Goal: Task Accomplishment & Management: Complete application form

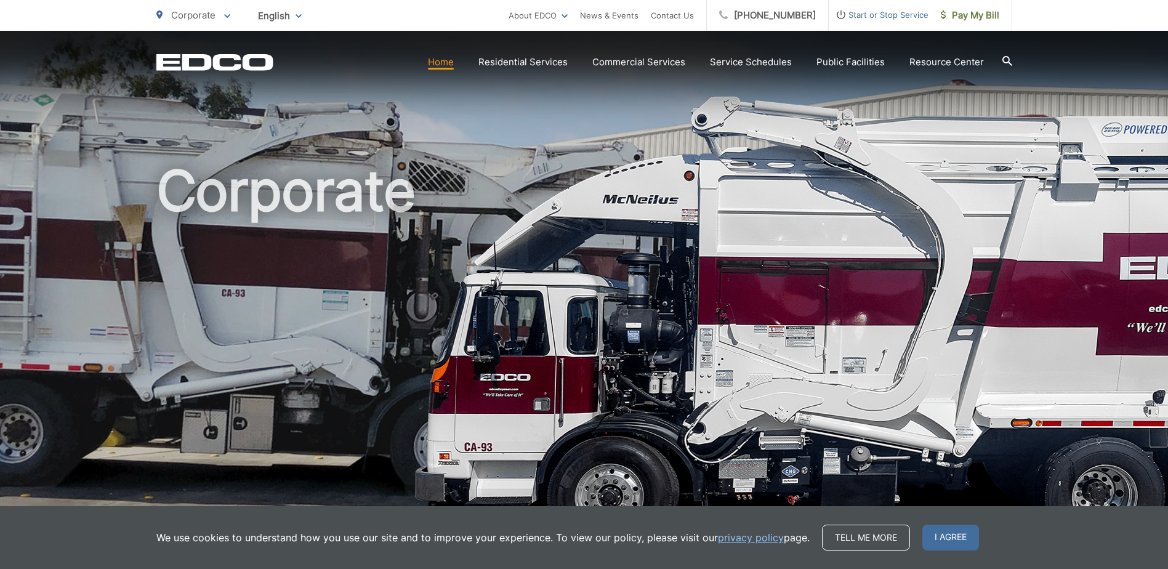
click at [894, 15] on span "Start or Stop Service" at bounding box center [879, 14] width 100 height 15
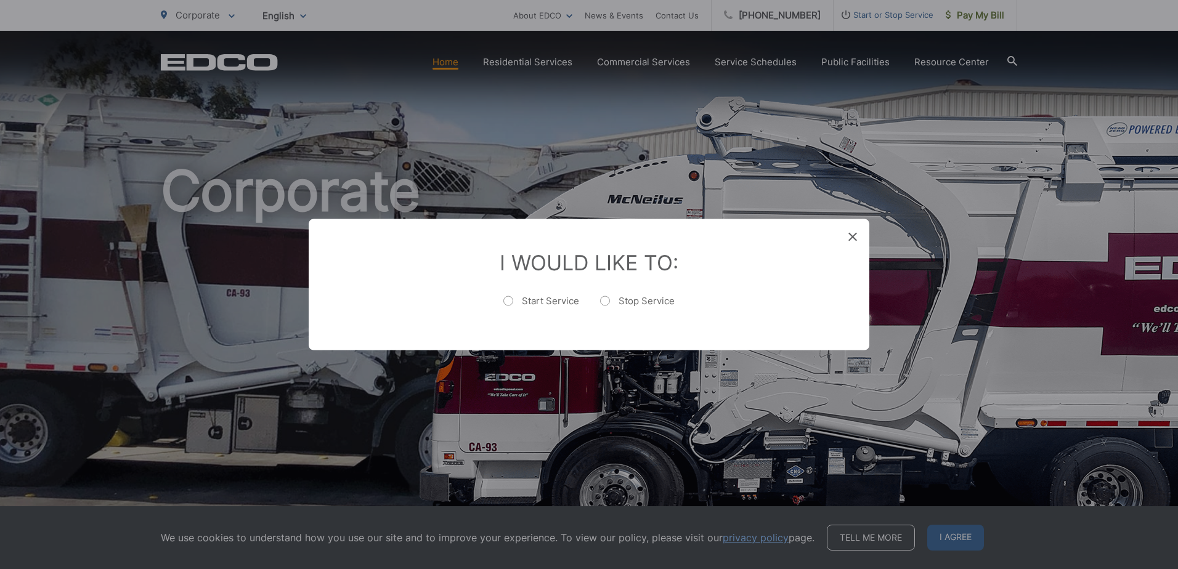
click at [612, 301] on label "Stop Service" at bounding box center [637, 307] width 75 height 25
radio input "true"
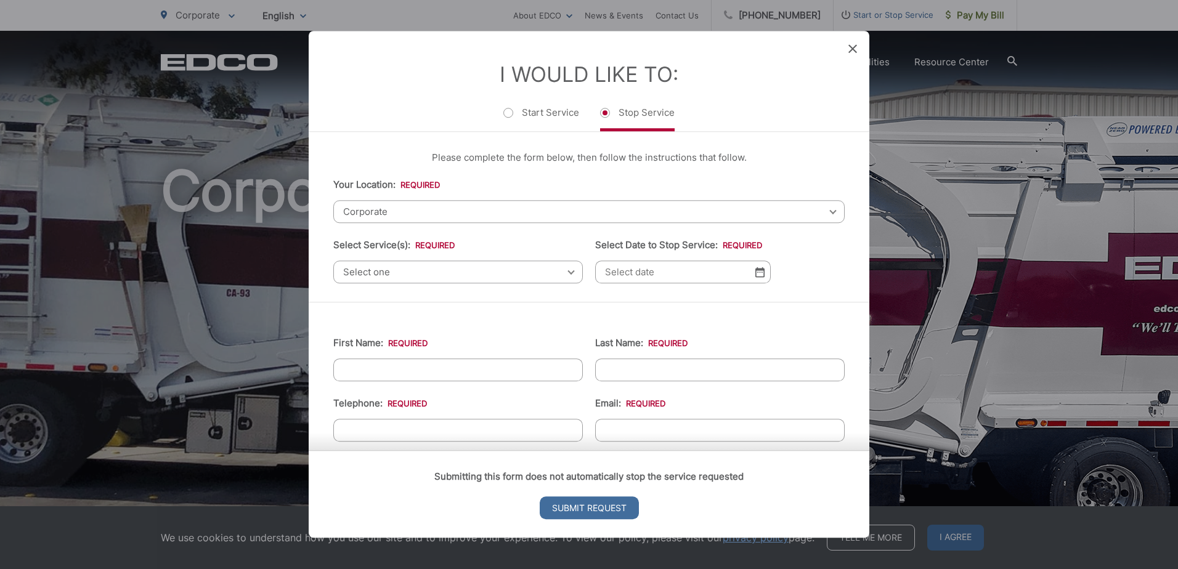
click at [811, 201] on span "Corporate" at bounding box center [588, 211] width 511 height 23
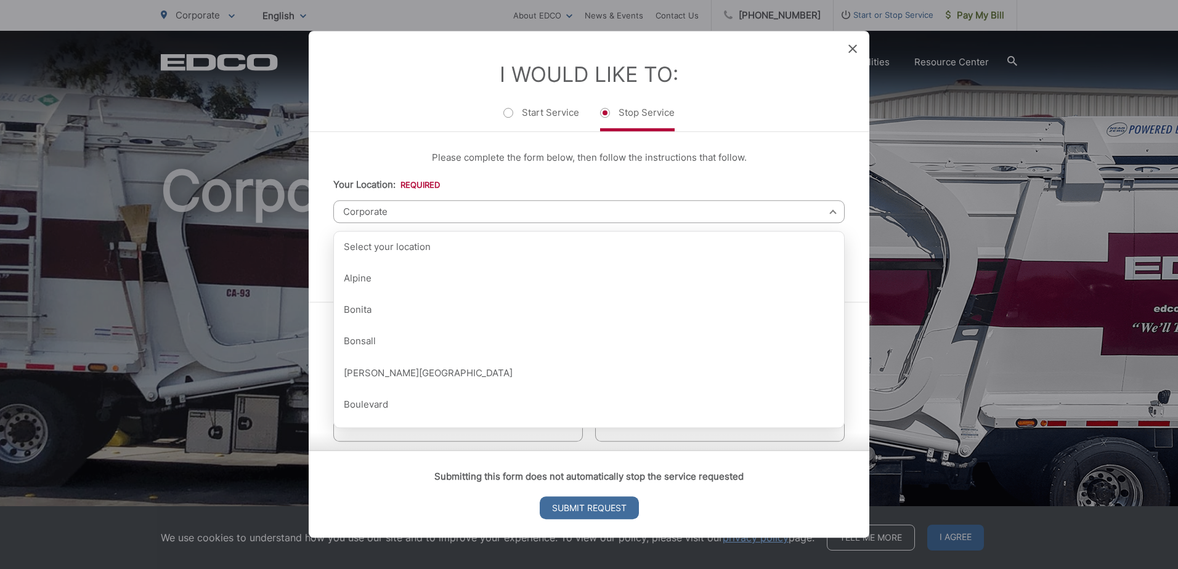
click at [814, 208] on span "Corporate" at bounding box center [588, 211] width 511 height 23
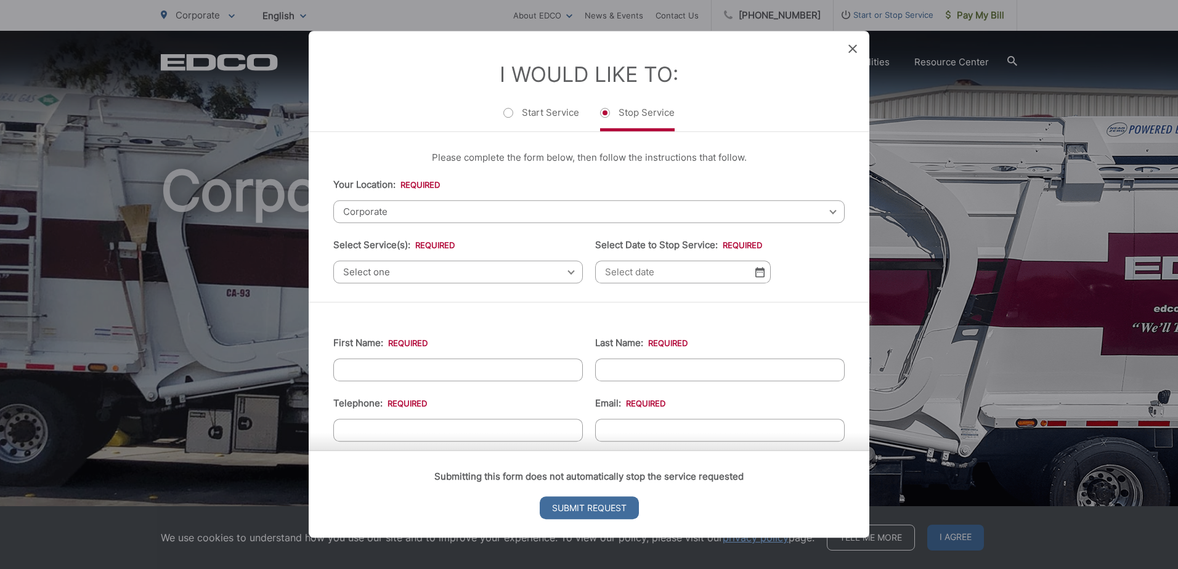
click at [566, 273] on div "Select one Select one Residential Curbside Pickup Commercial/Business Services …" at bounding box center [457, 272] width 249 height 23
click at [558, 269] on span "Select one" at bounding box center [457, 272] width 249 height 23
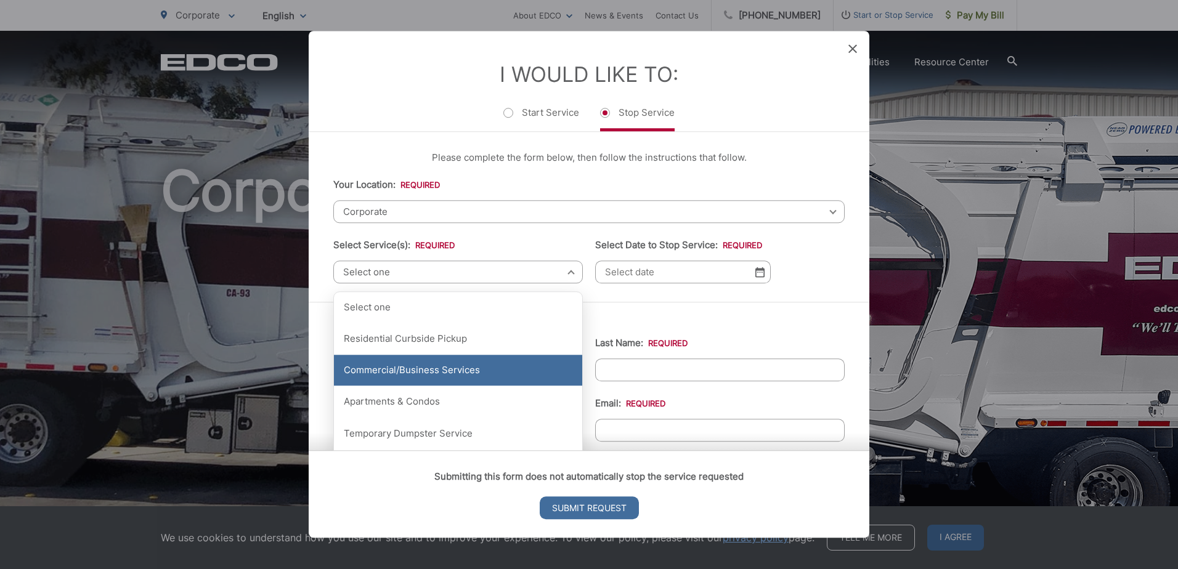
click at [471, 373] on div "Commercial/Business Services" at bounding box center [458, 370] width 248 height 31
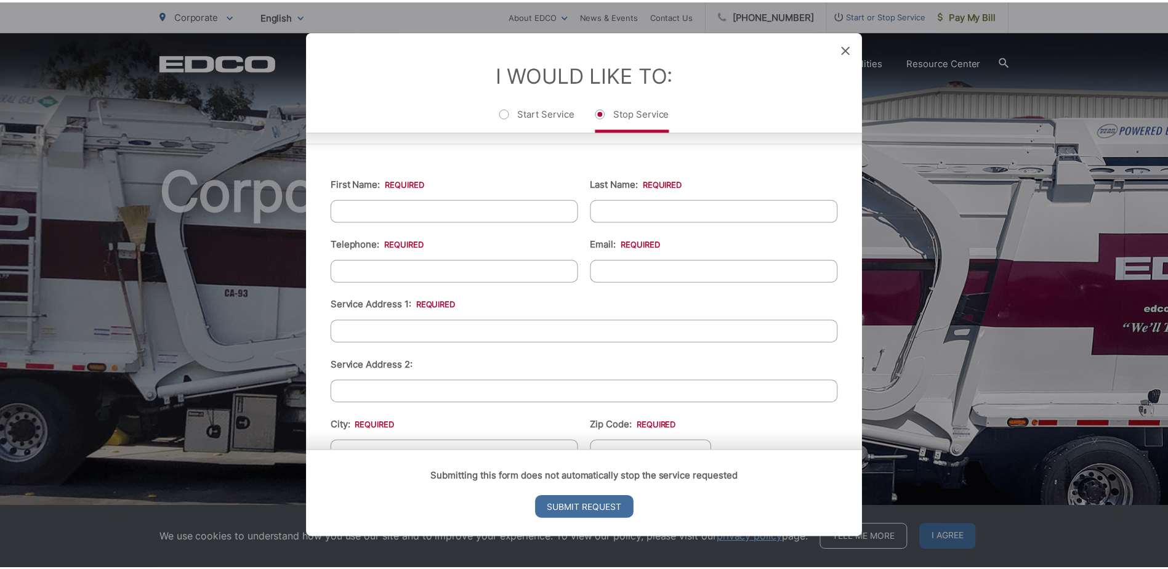
scroll to position [246, 0]
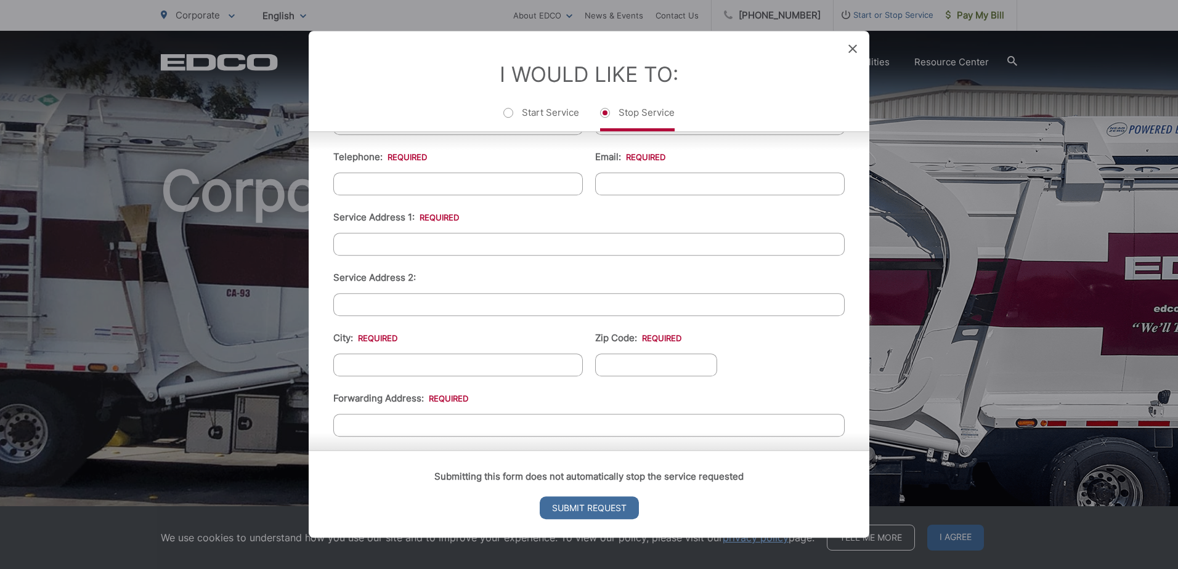
click at [854, 46] on icon at bounding box center [852, 48] width 9 height 9
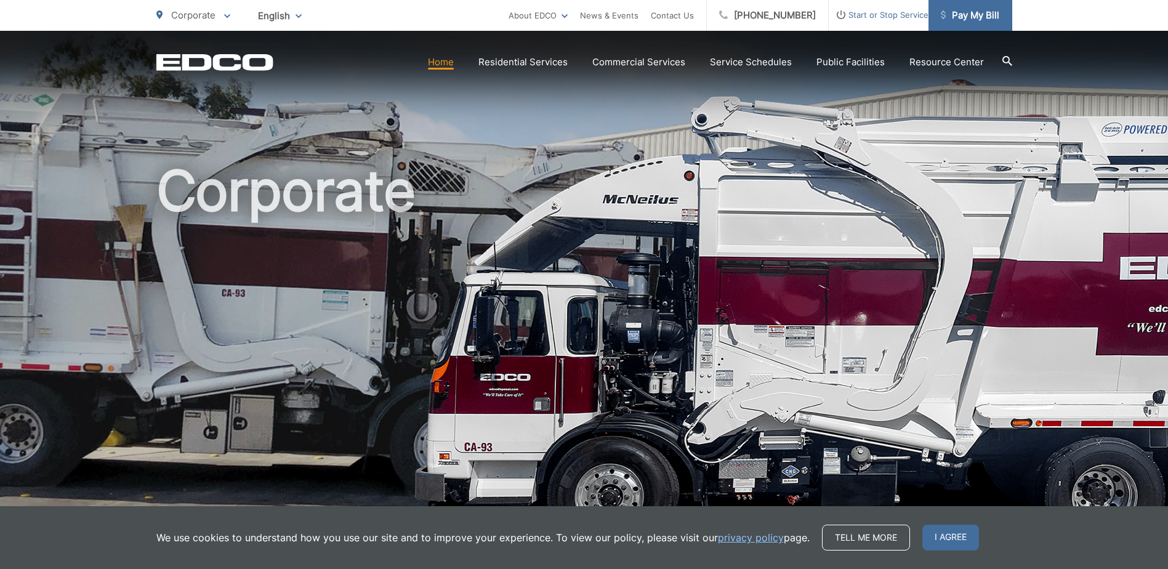
click at [988, 15] on span "Pay My Bill" at bounding box center [970, 15] width 59 height 15
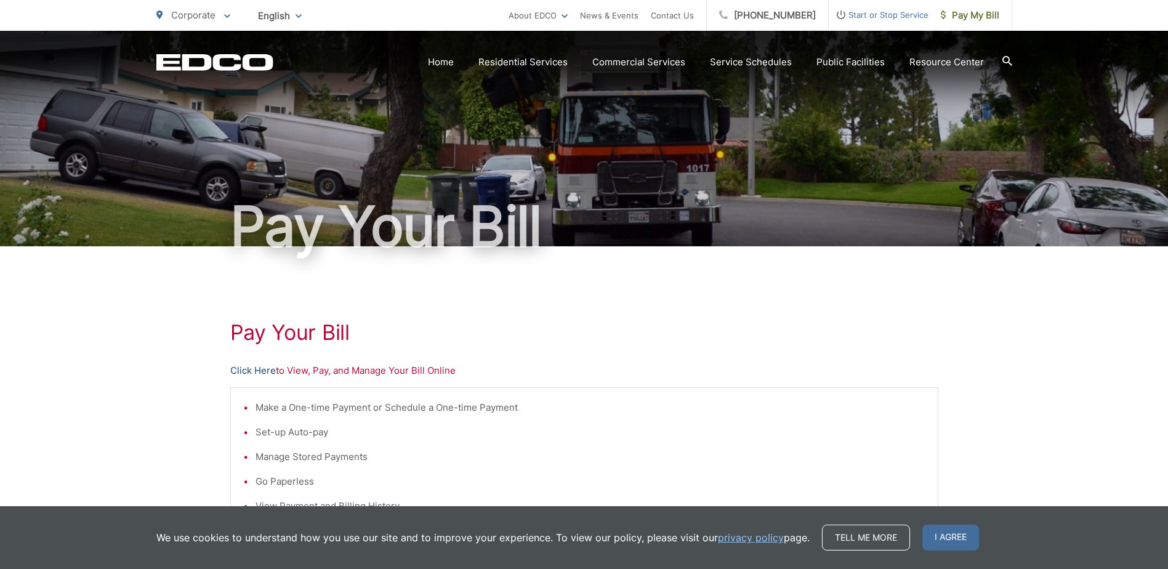
click at [248, 365] on link "Click Here" at bounding box center [253, 370] width 46 height 15
